Goal: Check status: Check status

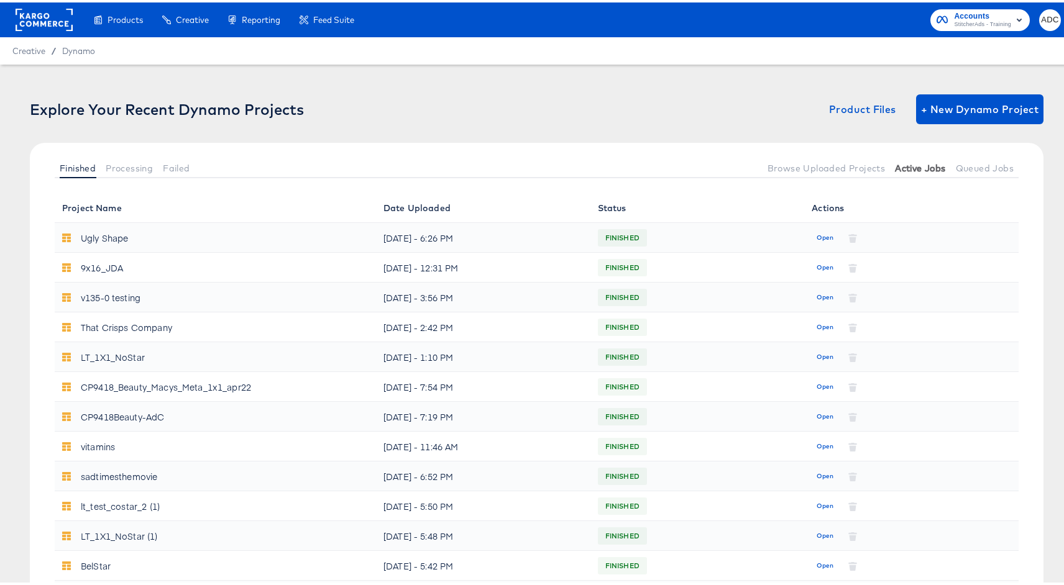
click at [895, 168] on span "Active Jobs" at bounding box center [920, 166] width 50 height 10
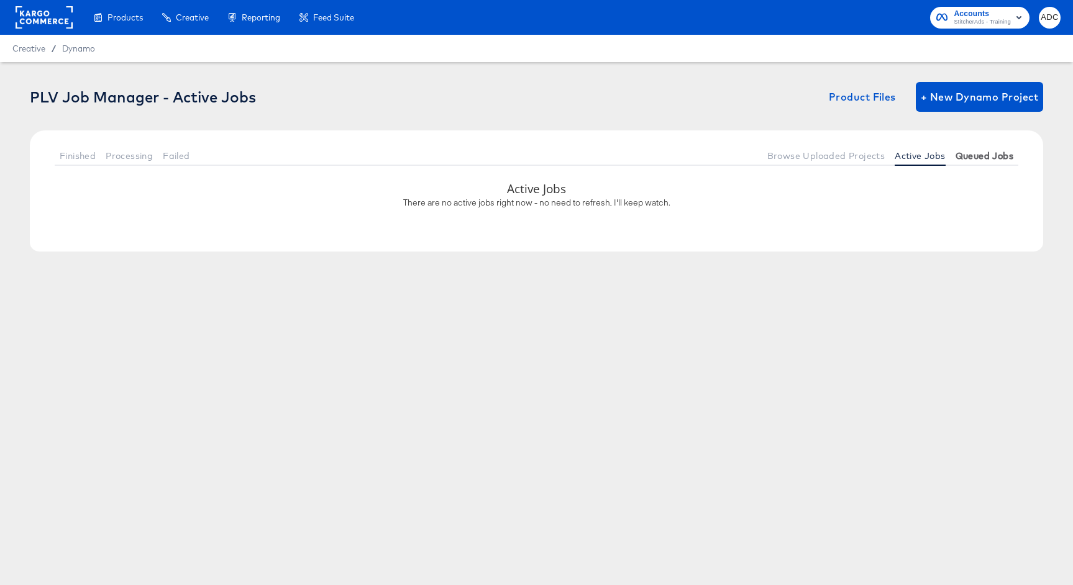
click at [978, 155] on span "Queued Jobs" at bounding box center [985, 156] width 58 height 10
